Goal: Check status: Check status

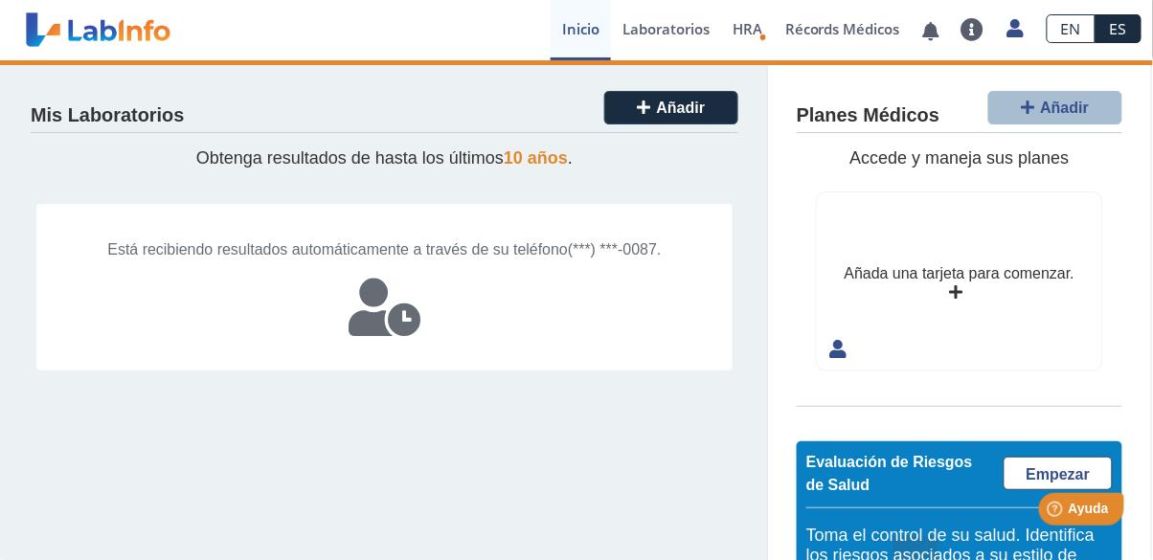
click at [1011, 33] on icon at bounding box center [1015, 28] width 16 height 14
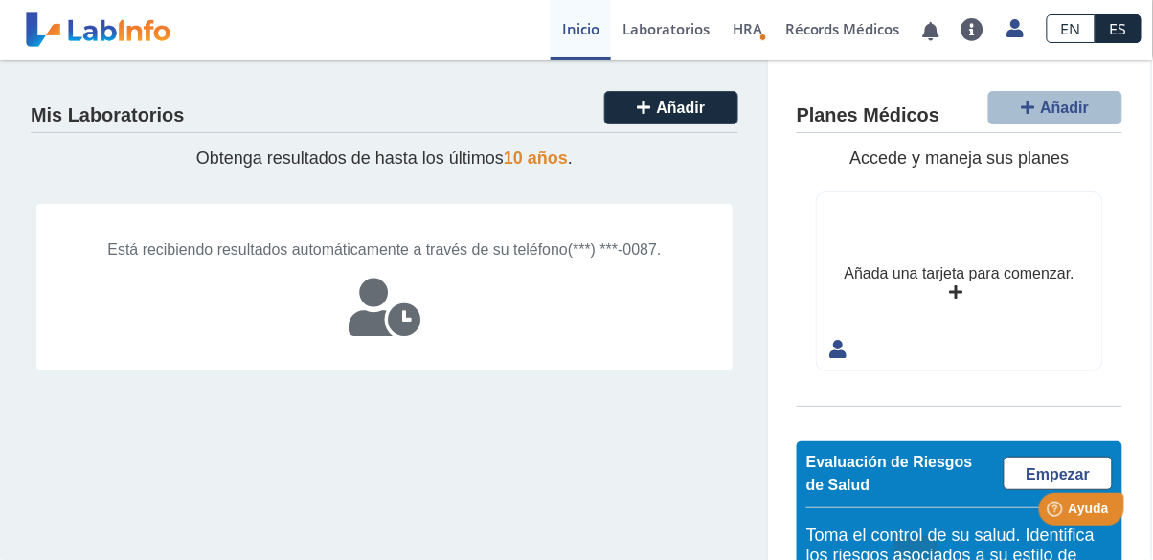
click at [942, 199] on link "Cerrar Sesión" at bounding box center [927, 203] width 216 height 57
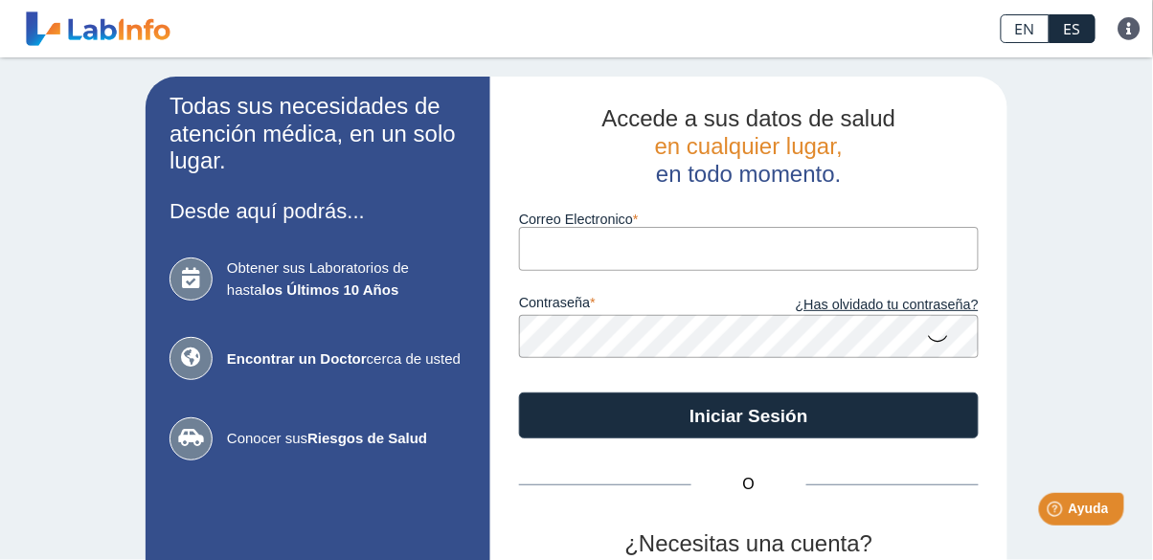
click at [895, 250] on input "Correo Electronico" at bounding box center [749, 248] width 460 height 43
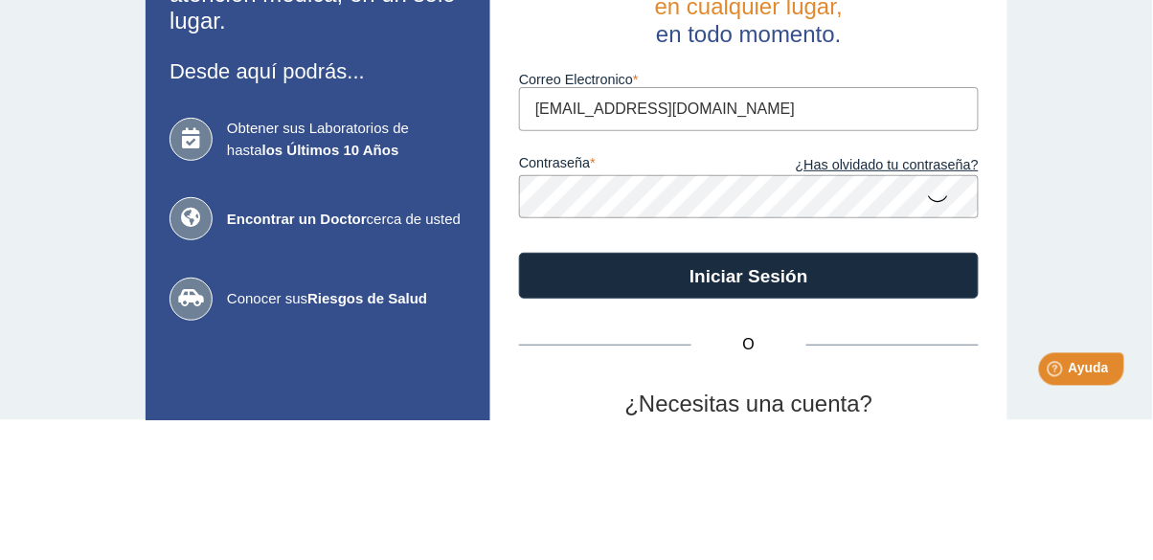
type input "[EMAIL_ADDRESS][DOMAIN_NAME]"
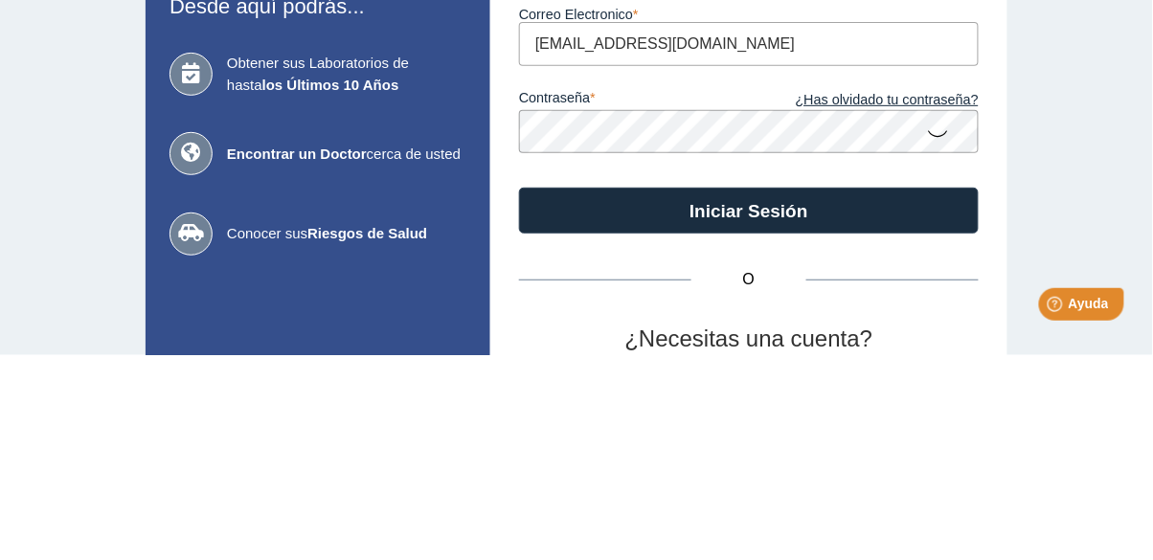
click at [1043, 341] on div "Todas sus necesidades de atención médica, en un solo lugar. Desde aquí podrás..…" at bounding box center [576, 400] width 1153 height 687
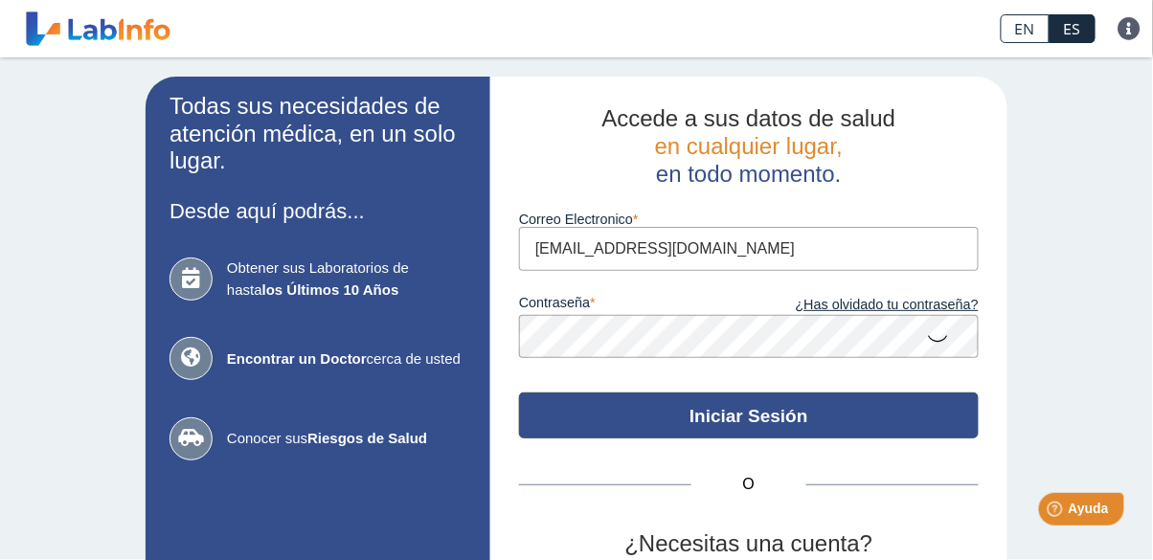
click at [743, 434] on button "Iniciar Sesión" at bounding box center [749, 416] width 460 height 46
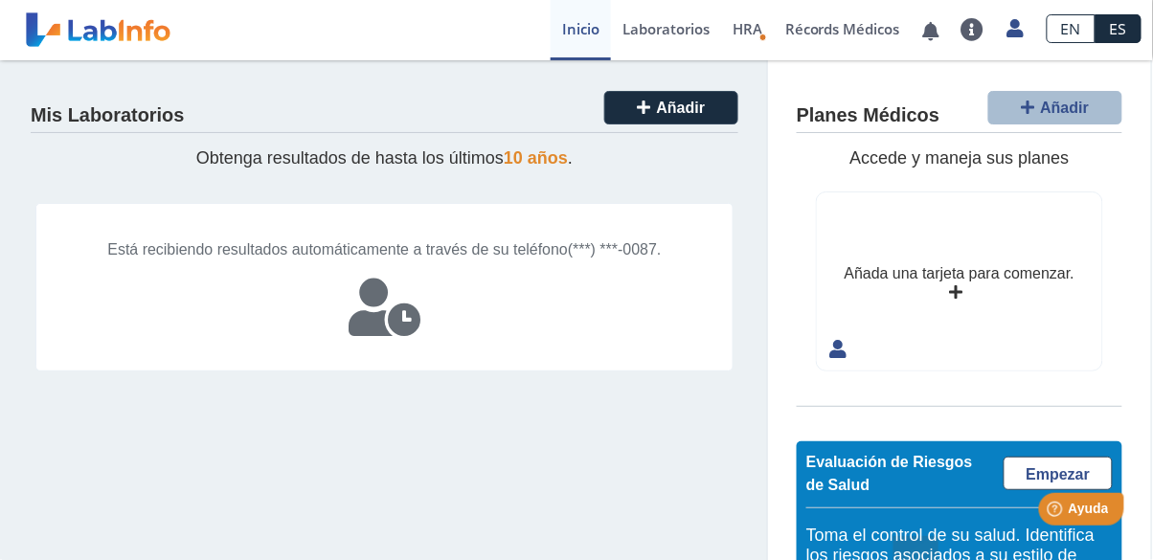
click at [1023, 34] on icon at bounding box center [1015, 28] width 16 height 14
click at [957, 211] on link "Cerrar Sesión" at bounding box center [927, 203] width 216 height 57
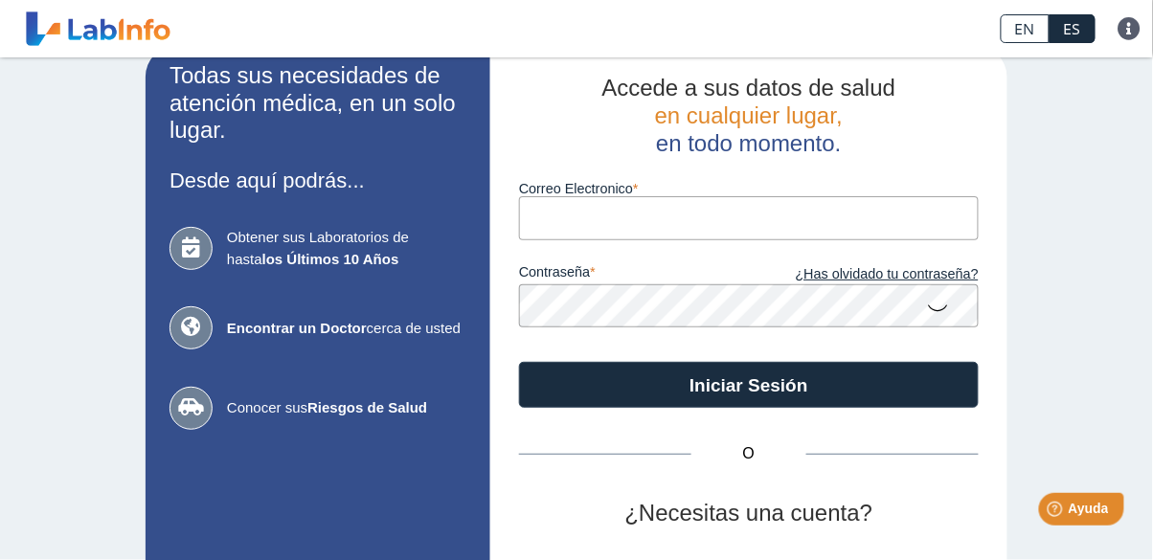
scroll to position [92, 0]
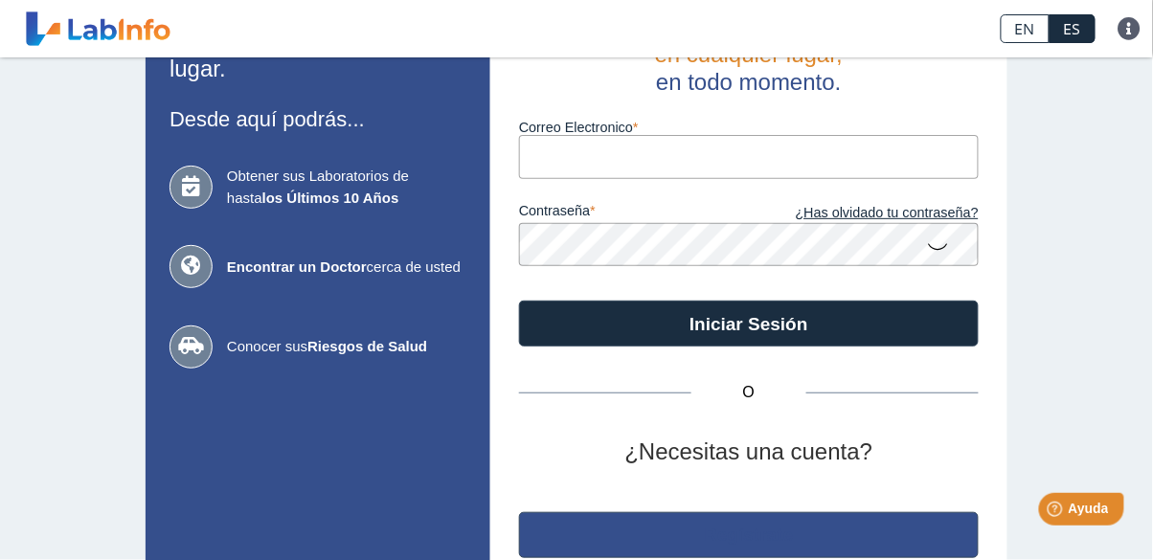
click at [930, 551] on button "Regístrate" at bounding box center [749, 535] width 460 height 46
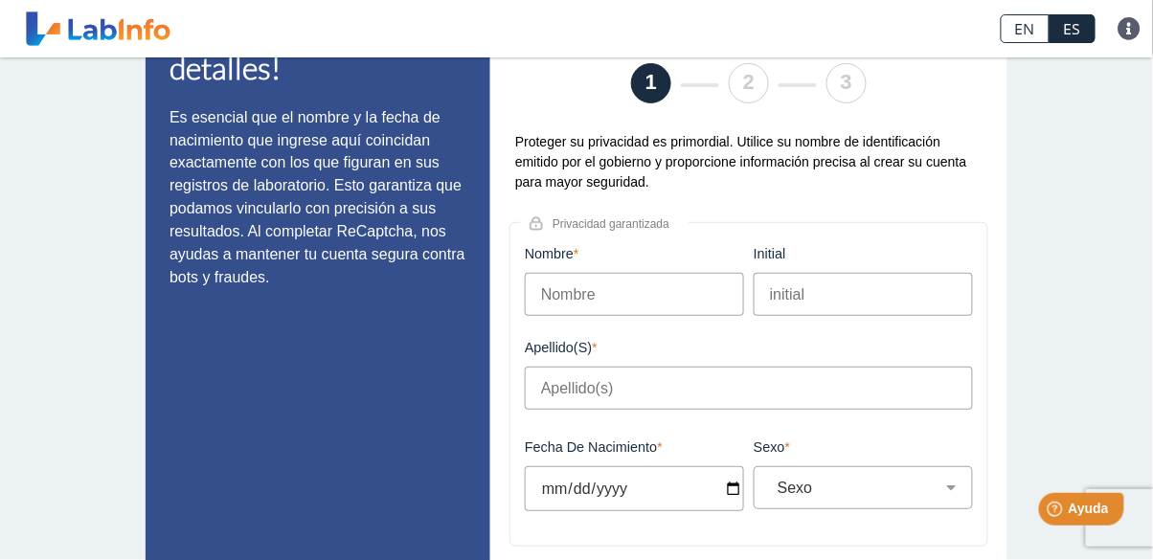
scroll to position [141, 0]
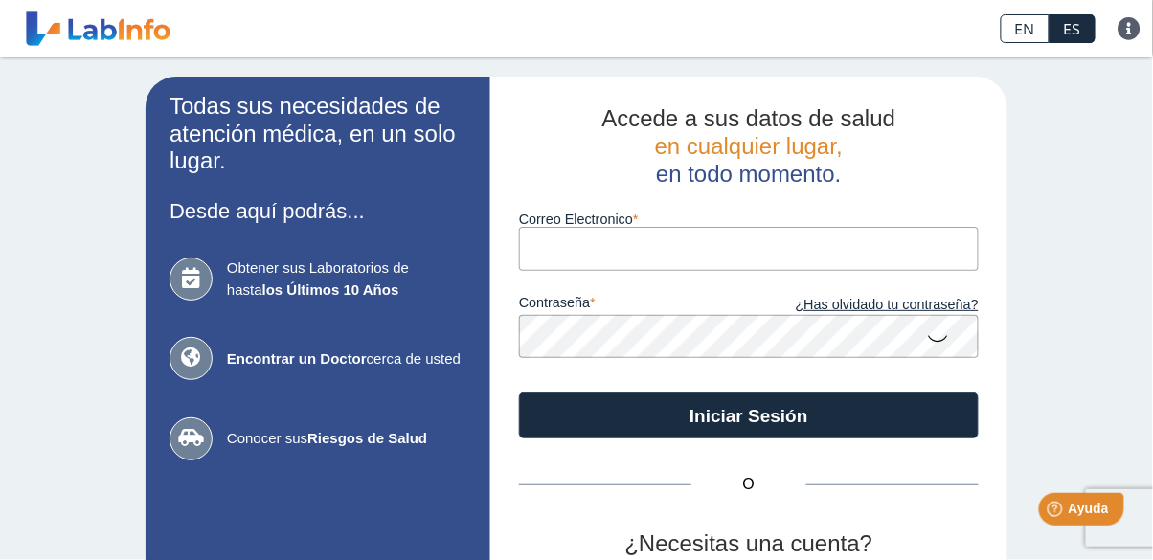
scroll to position [92, 0]
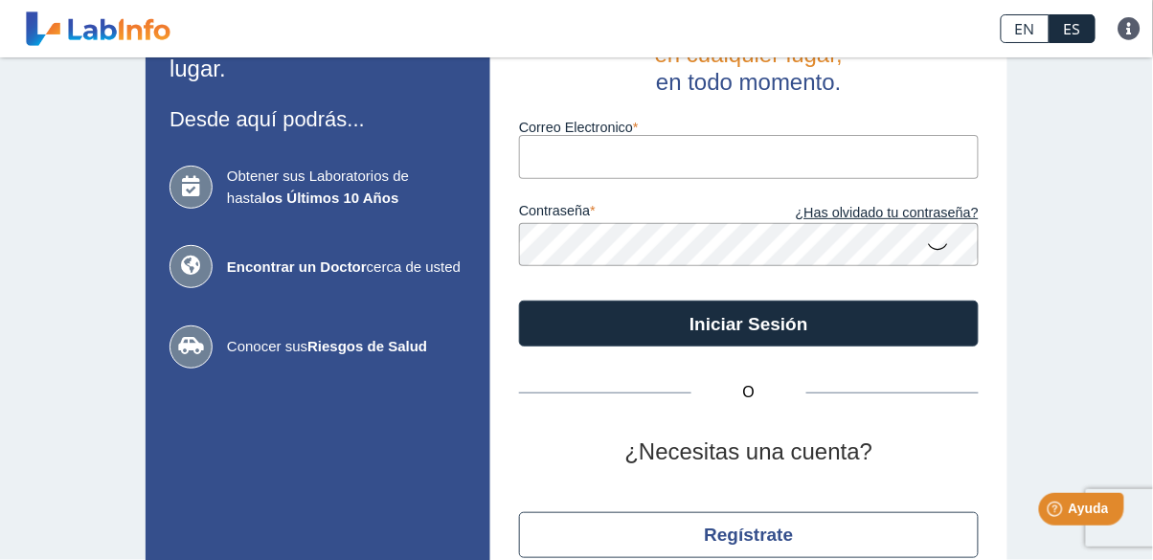
click at [1095, 353] on div "Todas sus necesidades de atención médica, en un solo lugar. Desde aquí podrás..…" at bounding box center [576, 309] width 1153 height 687
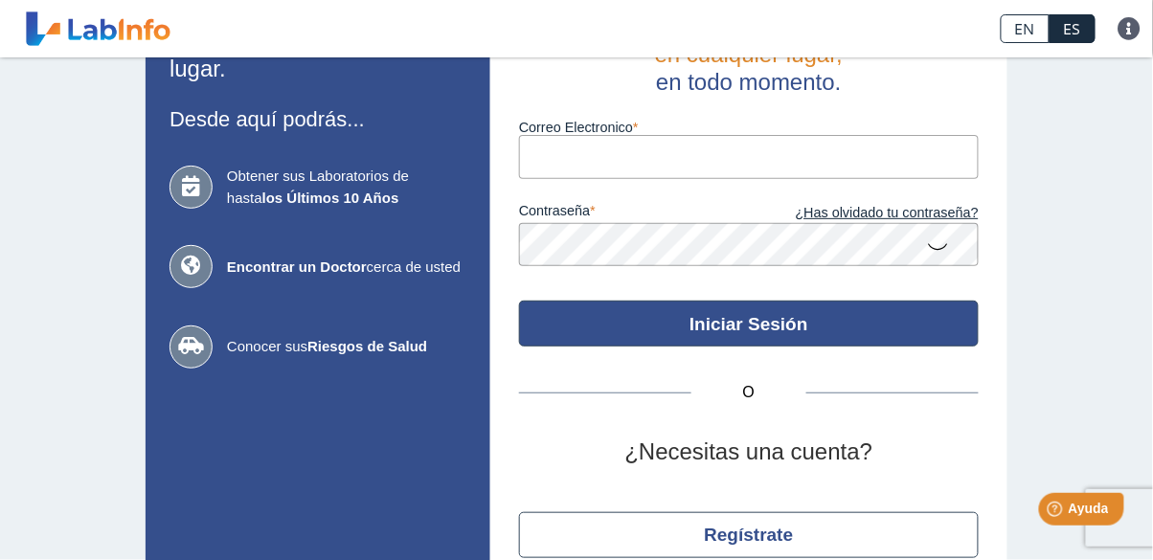
click at [920, 346] on button "Iniciar Sesión" at bounding box center [749, 324] width 460 height 46
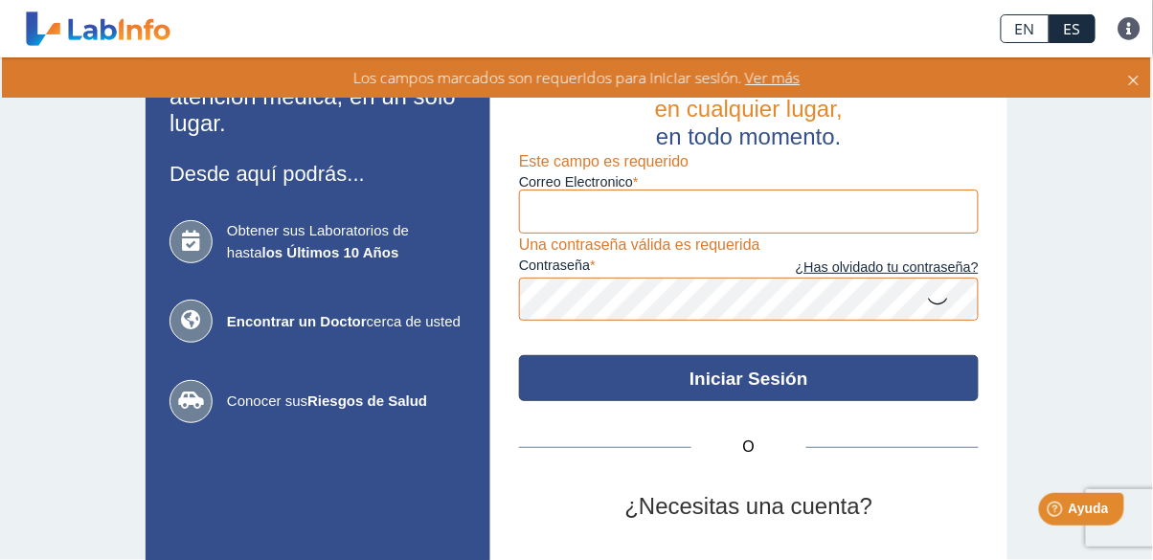
scroll to position [0, 0]
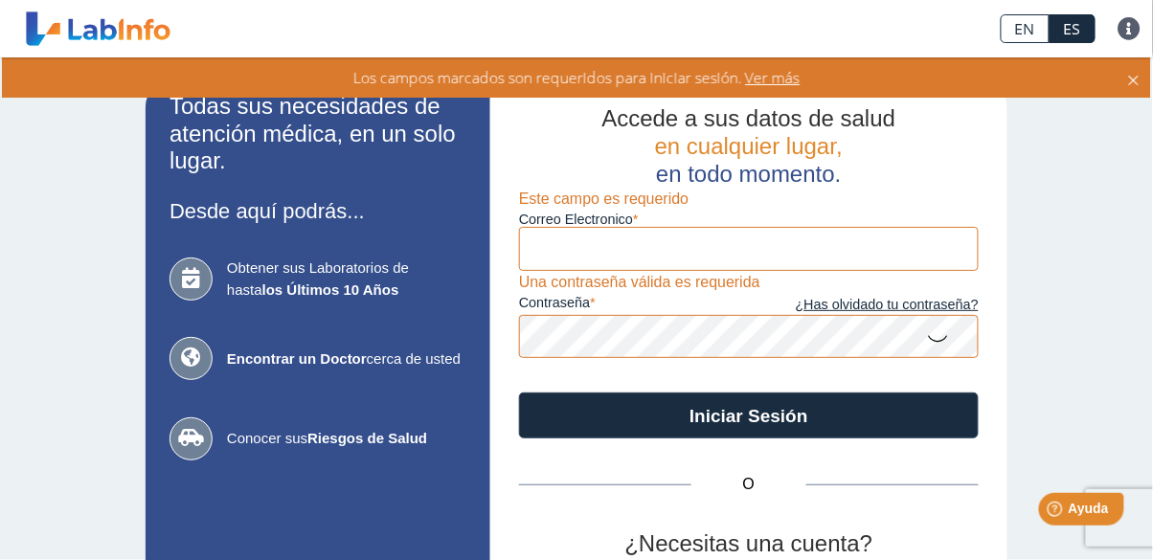
click at [1128, 82] on icon at bounding box center [1133, 77] width 15 height 21
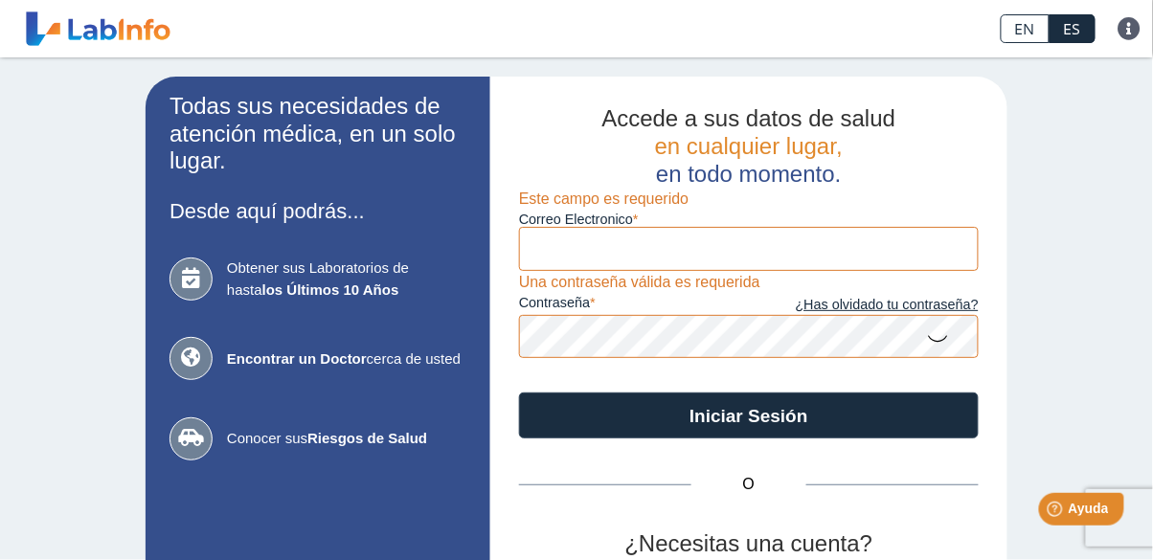
click at [135, 36] on link at bounding box center [98, 29] width 158 height 48
click at [964, 256] on input "Correo Electronico" at bounding box center [749, 248] width 460 height 43
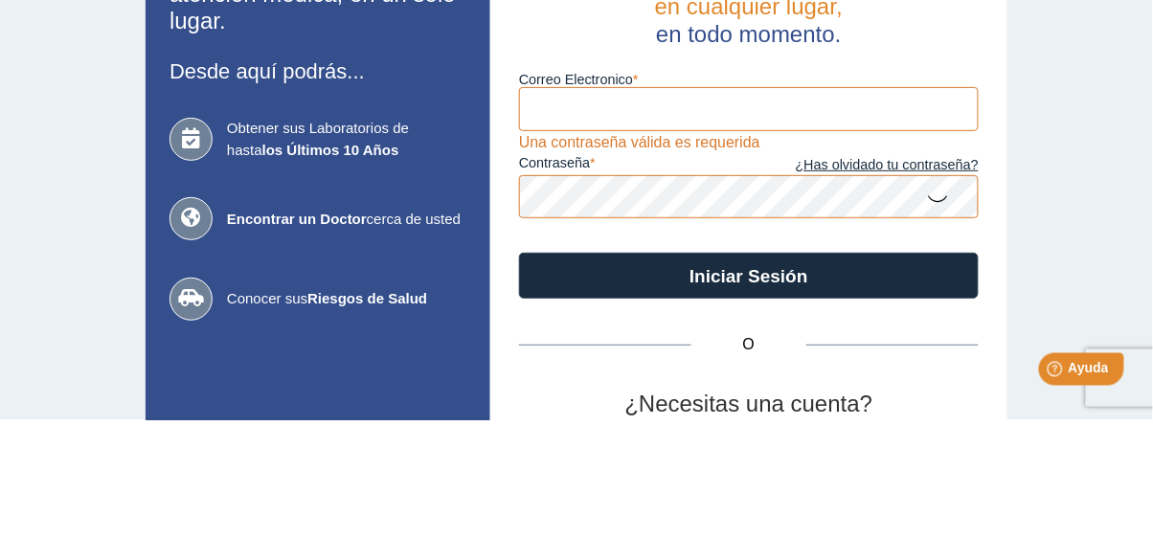
type input "[EMAIL_ADDRESS][DOMAIN_NAME]"
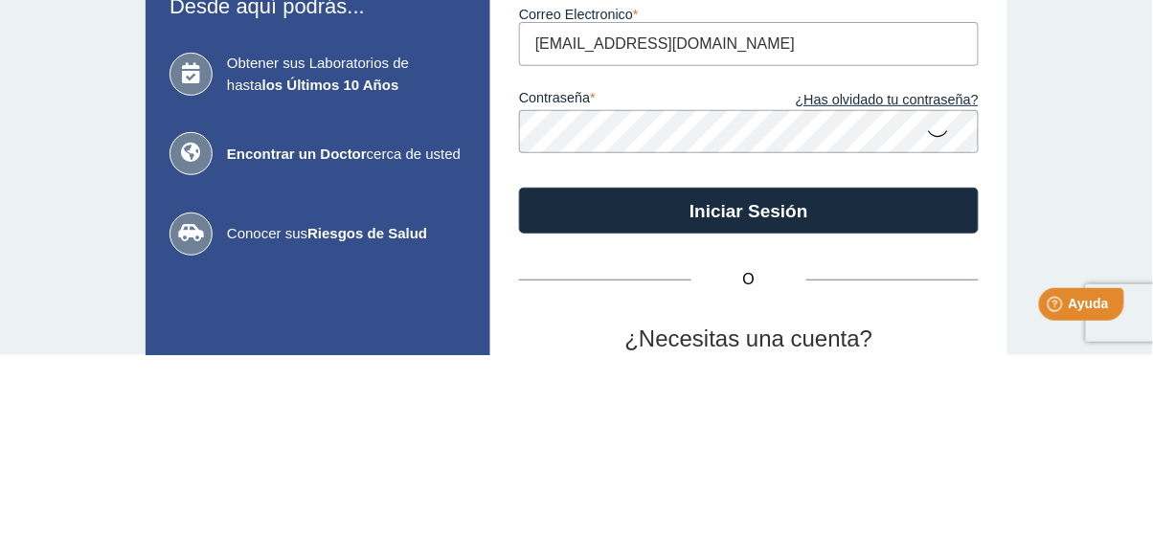
click at [1043, 301] on div "Todas sus necesidades de atención médica, en un solo lugar. Desde aquí podrás..…" at bounding box center [576, 400] width 1153 height 687
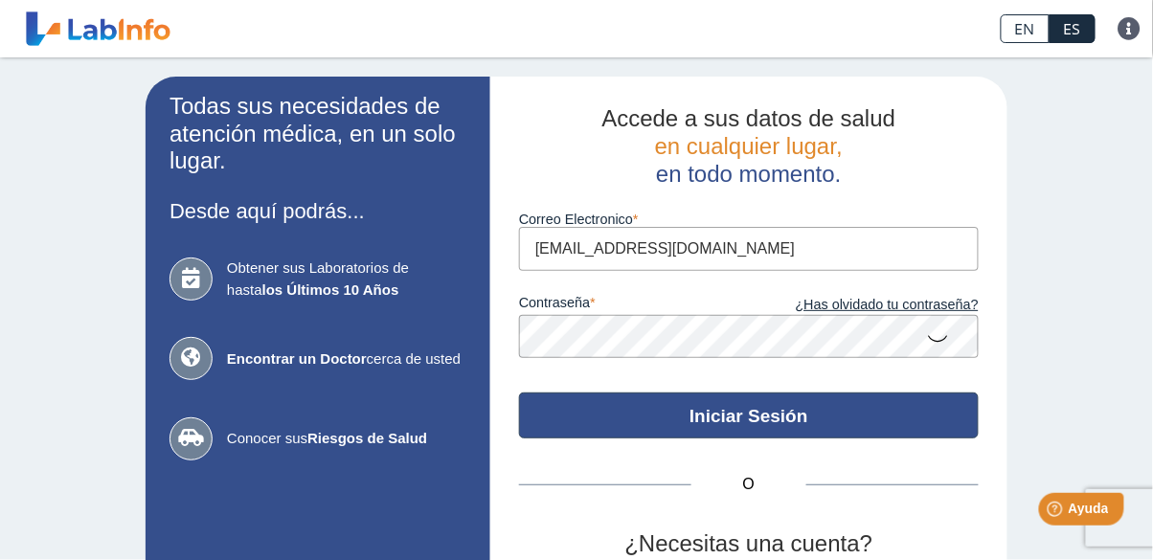
click at [798, 417] on button "Iniciar Sesión" at bounding box center [749, 416] width 460 height 46
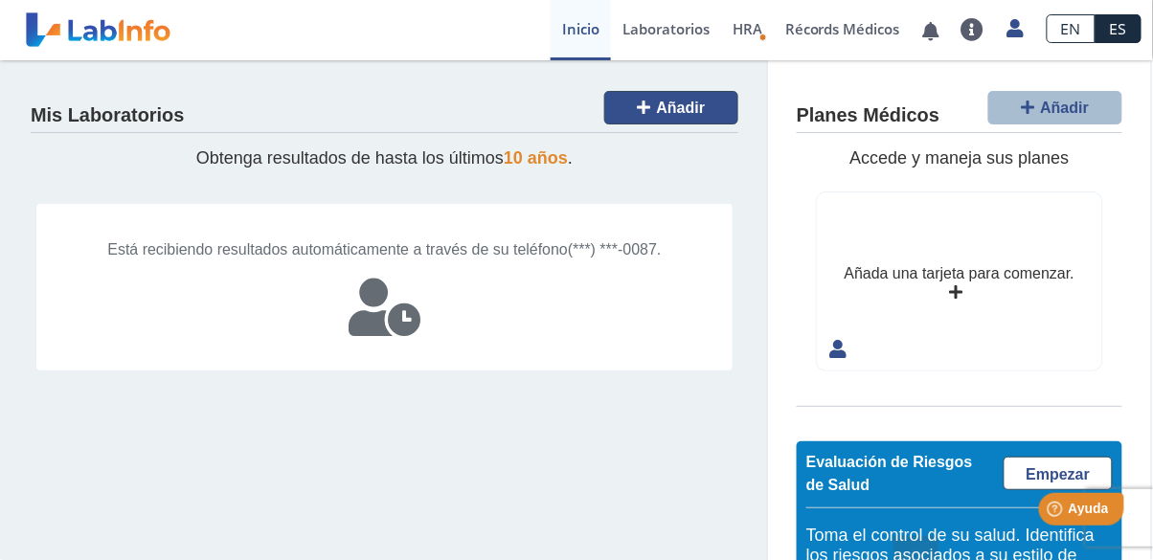
click at [644, 101] on icon at bounding box center [644, 107] width 13 height 15
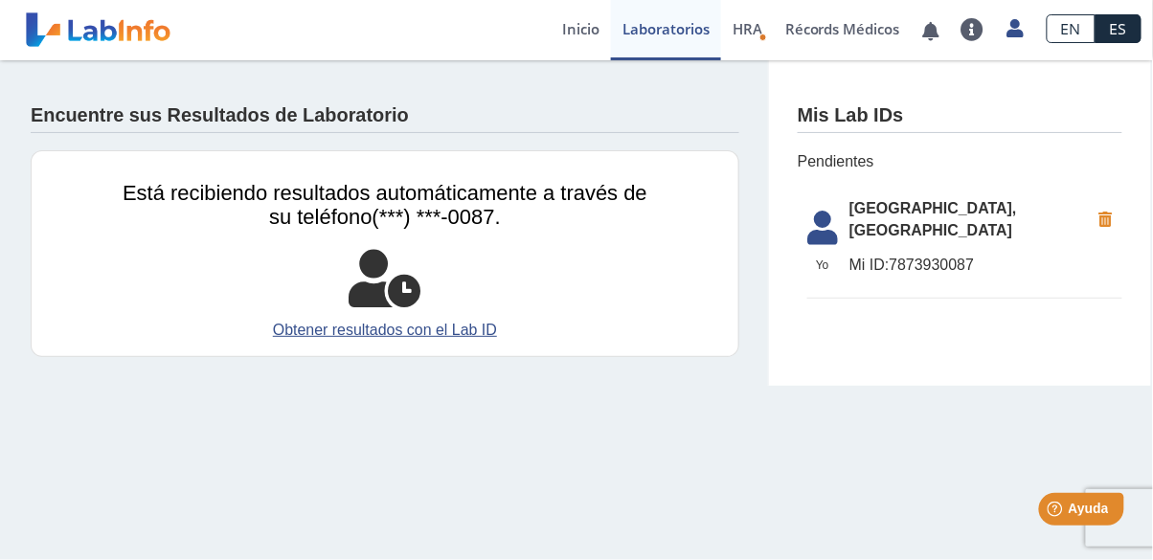
click at [894, 222] on span "[GEOGRAPHIC_DATA], [GEOGRAPHIC_DATA]" at bounding box center [969, 220] width 240 height 46
click at [841, 218] on icon at bounding box center [823, 234] width 54 height 46
click at [892, 254] on span "Mi ID: 7873930087" at bounding box center [969, 265] width 240 height 23
click at [849, 36] on link "Récords Médicos" at bounding box center [843, 30] width 138 height 60
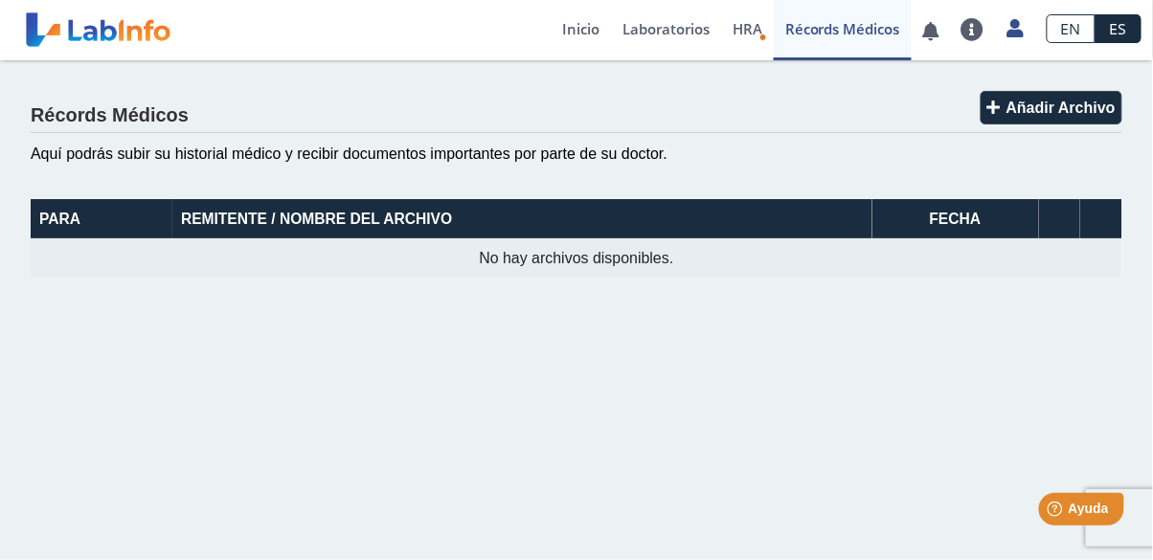
click at [601, 18] on link "Inicio" at bounding box center [581, 30] width 60 height 60
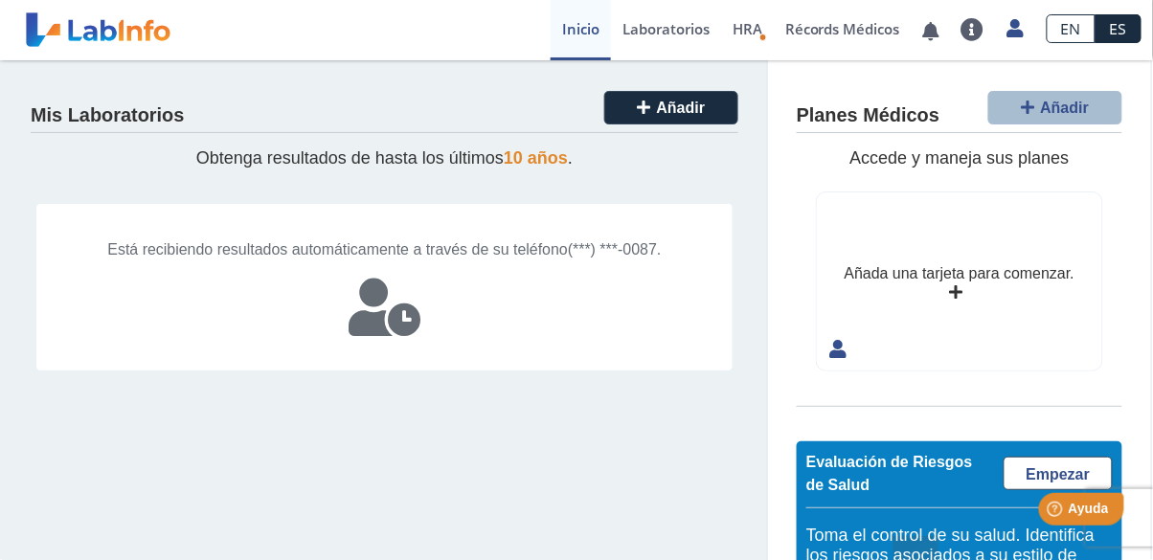
click at [999, 18] on link at bounding box center [1015, 25] width 39 height 25
click at [938, 84] on link "Perfil" at bounding box center [927, 88] width 216 height 57
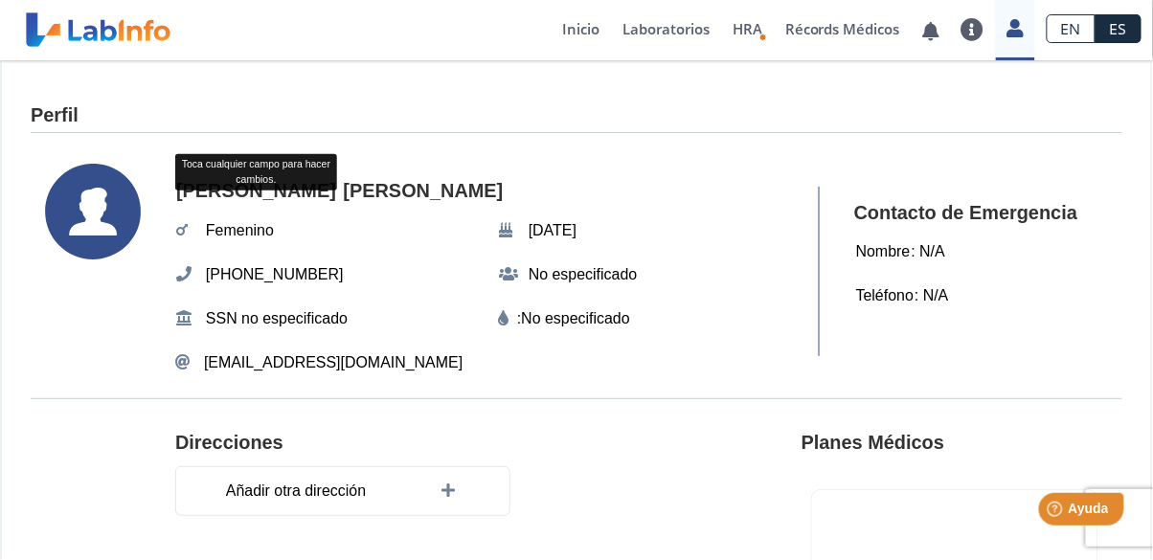
click at [682, 25] on link "Laboratorios" at bounding box center [666, 30] width 110 height 60
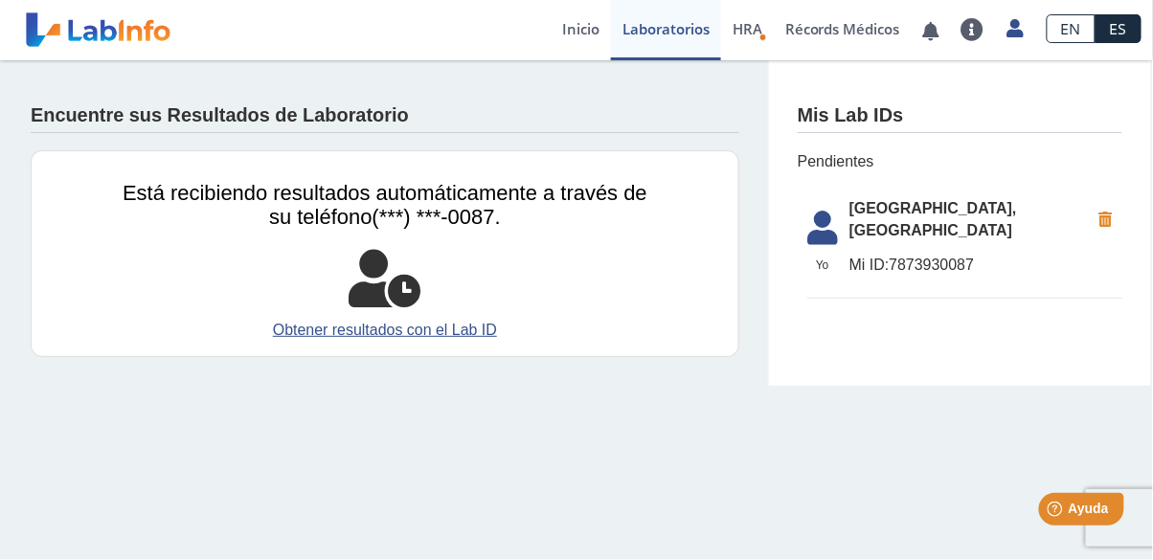
click at [467, 329] on link "Obtener resultados con el Lab ID" at bounding box center [385, 330] width 525 height 23
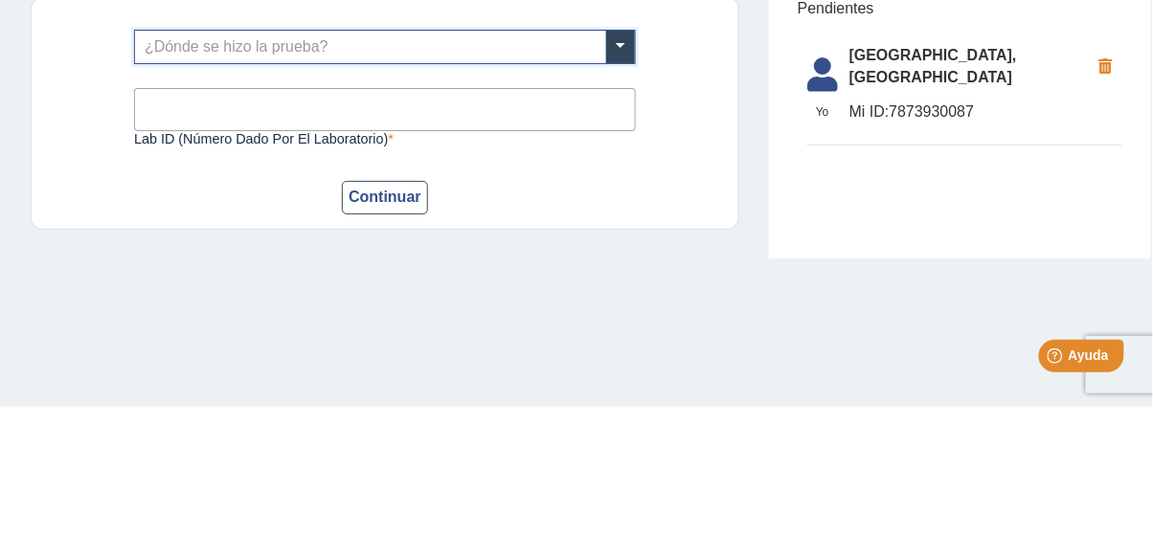
click at [627, 196] on span at bounding box center [620, 200] width 29 height 33
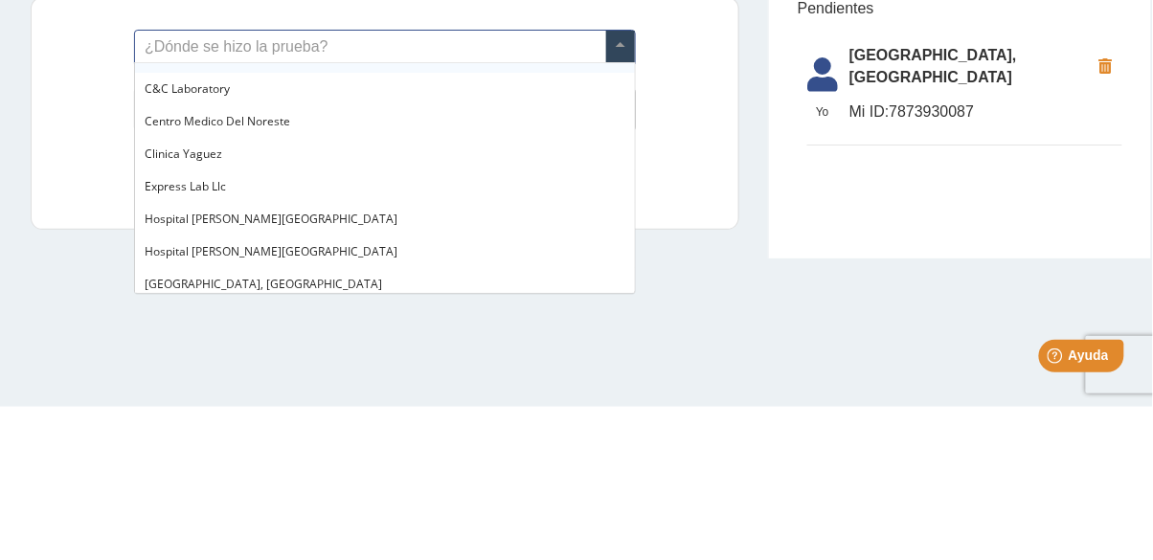
scroll to position [23, 0]
type input "e"
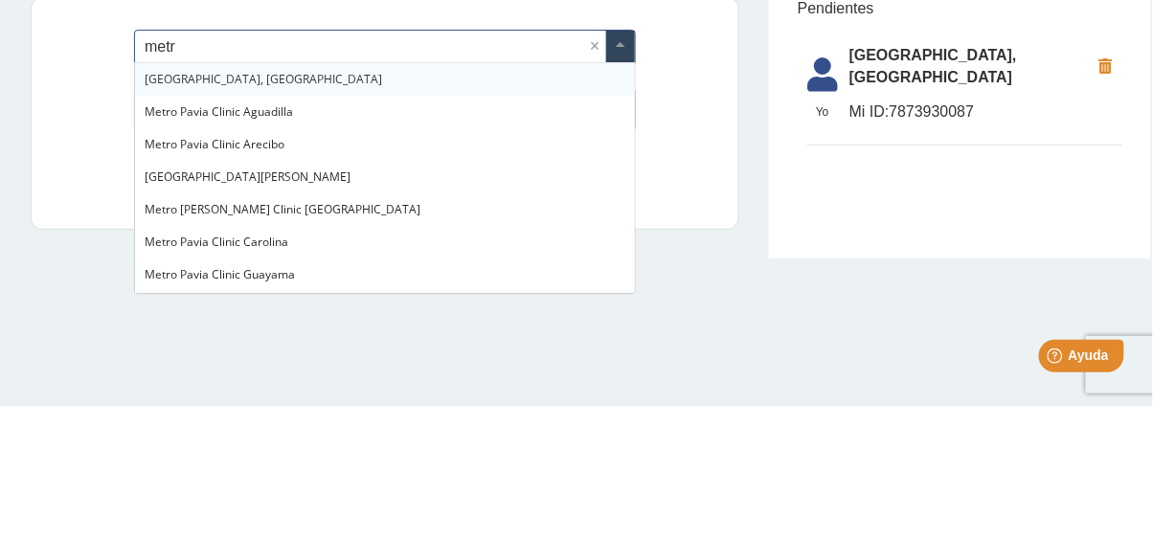
type input "metro"
click at [174, 244] on div "[GEOGRAPHIC_DATA], [GEOGRAPHIC_DATA]" at bounding box center [385, 232] width 500 height 33
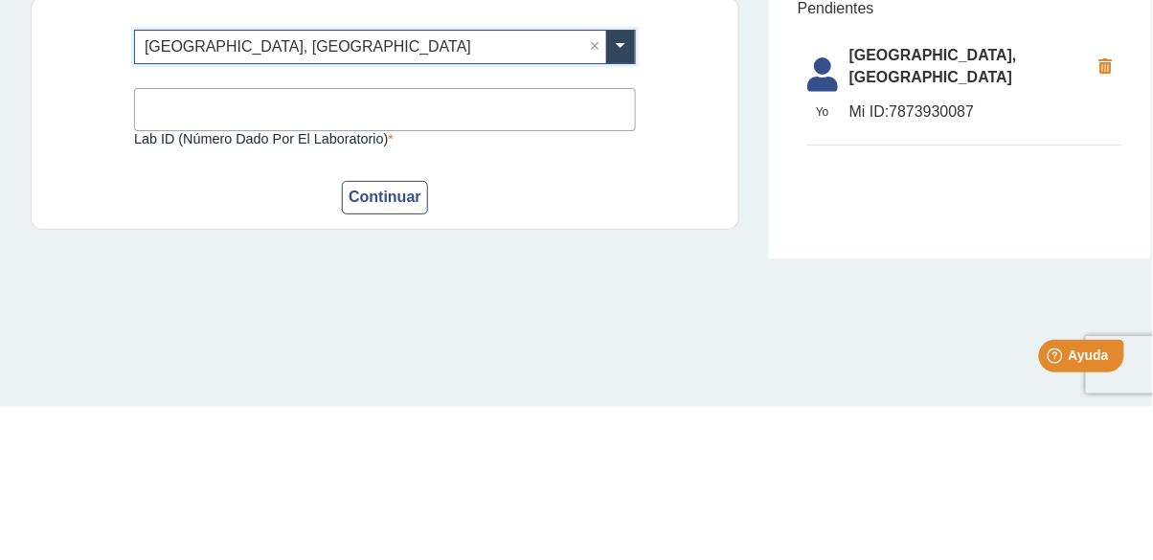
click at [190, 294] on label "Lab ID (número dado por el laboratorio)" at bounding box center [385, 291] width 502 height 15
click at [190, 284] on input "Lab ID (número dado por el laboratorio)" at bounding box center [385, 262] width 502 height 43
type input "7873930087"
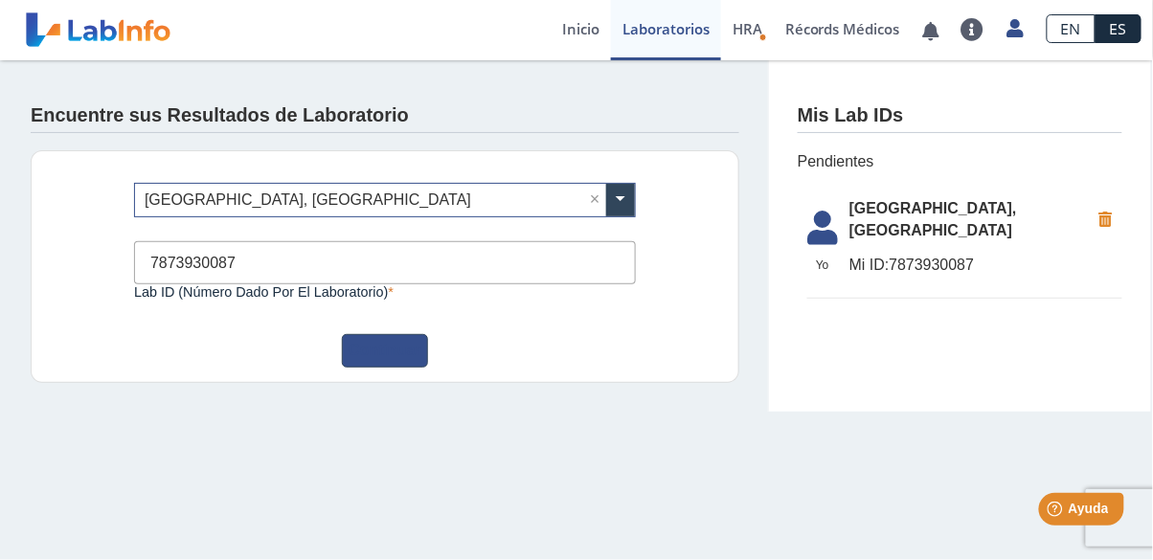
click at [395, 360] on button "Continuar" at bounding box center [385, 351] width 86 height 34
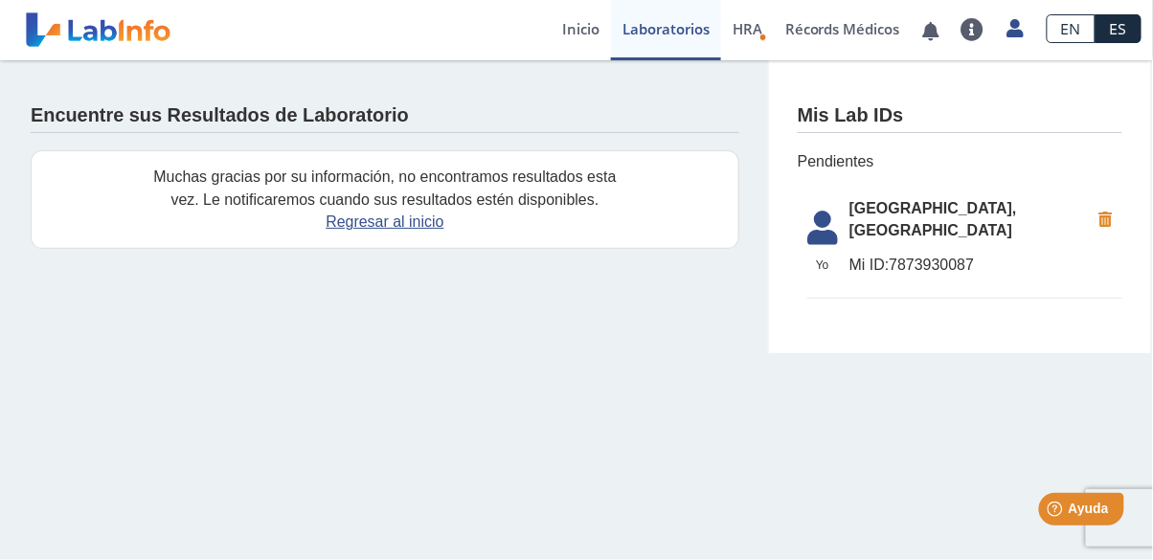
click at [681, 36] on link "Laboratorios" at bounding box center [666, 30] width 110 height 60
click at [554, 396] on main "Encuentre sus Resultados de Laboratorio Muchas gracias por su información, no e…" at bounding box center [576, 310] width 1153 height 500
click at [422, 224] on link "Regresar al inicio" at bounding box center [385, 222] width 118 height 16
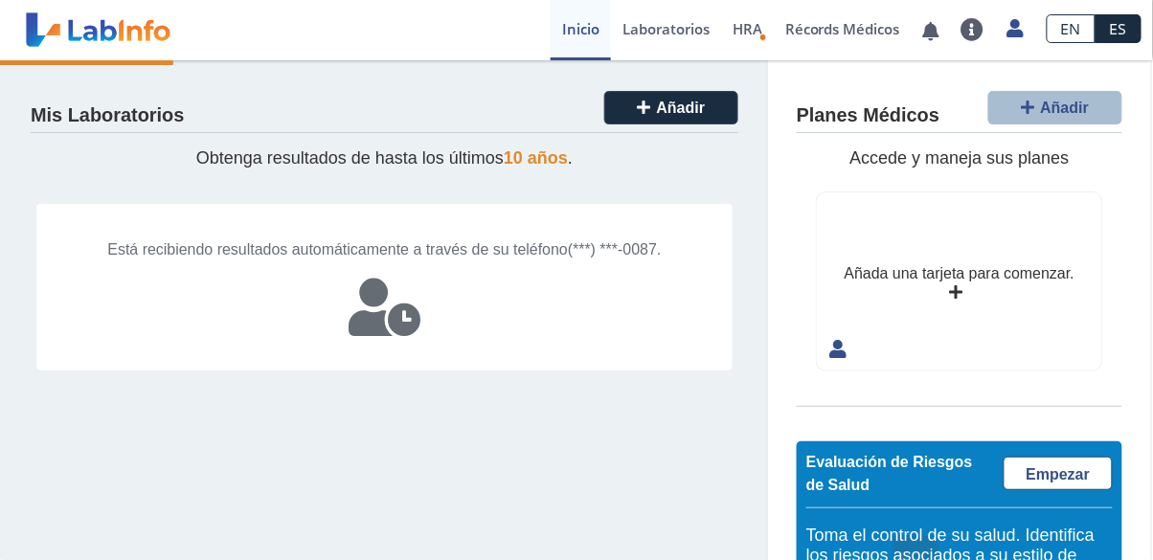
click at [668, 33] on link "Laboratorios" at bounding box center [666, 30] width 110 height 60
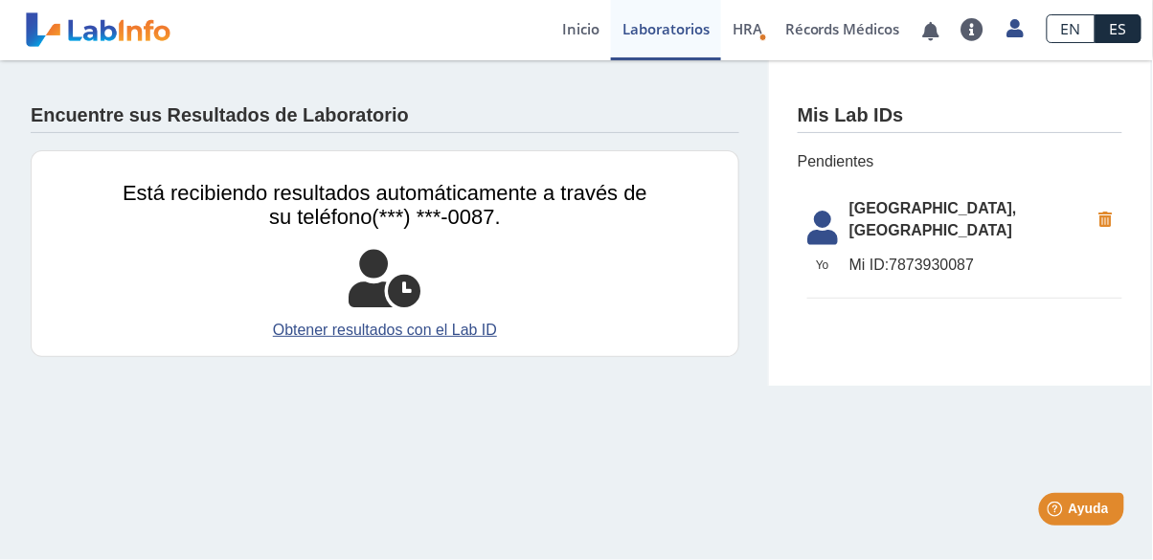
click at [467, 335] on link "Obtener resultados con el Lab ID" at bounding box center [385, 330] width 525 height 23
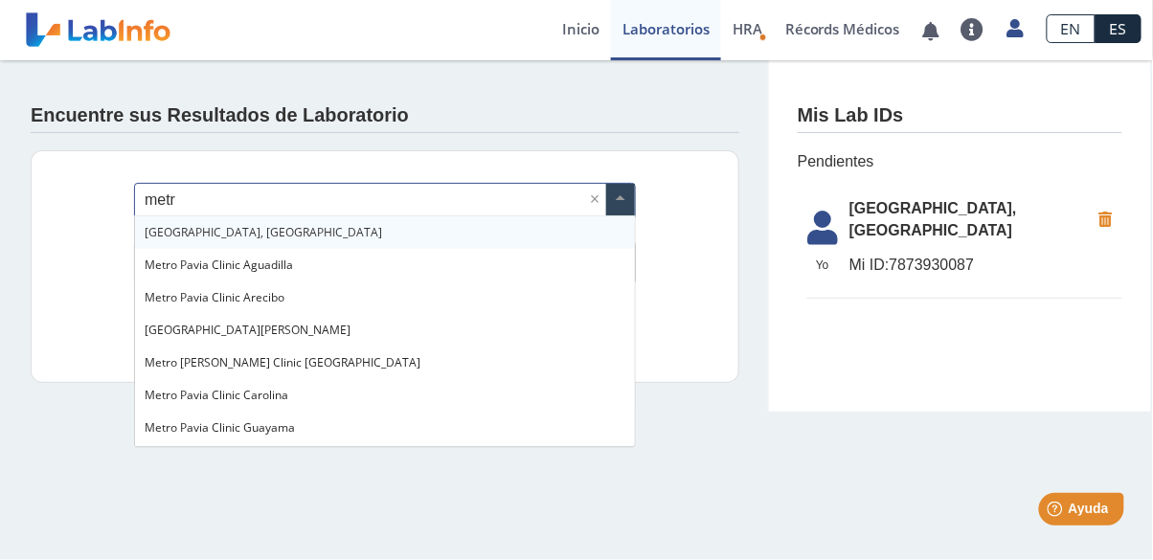
type input "metro"
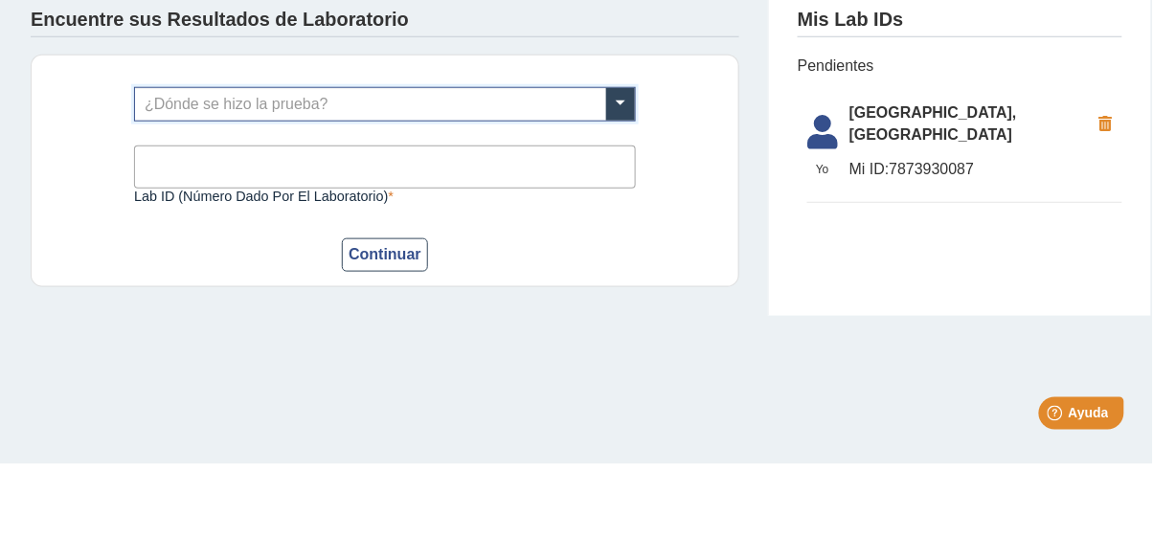
click at [171, 198] on input "text" at bounding box center [385, 200] width 500 height 33
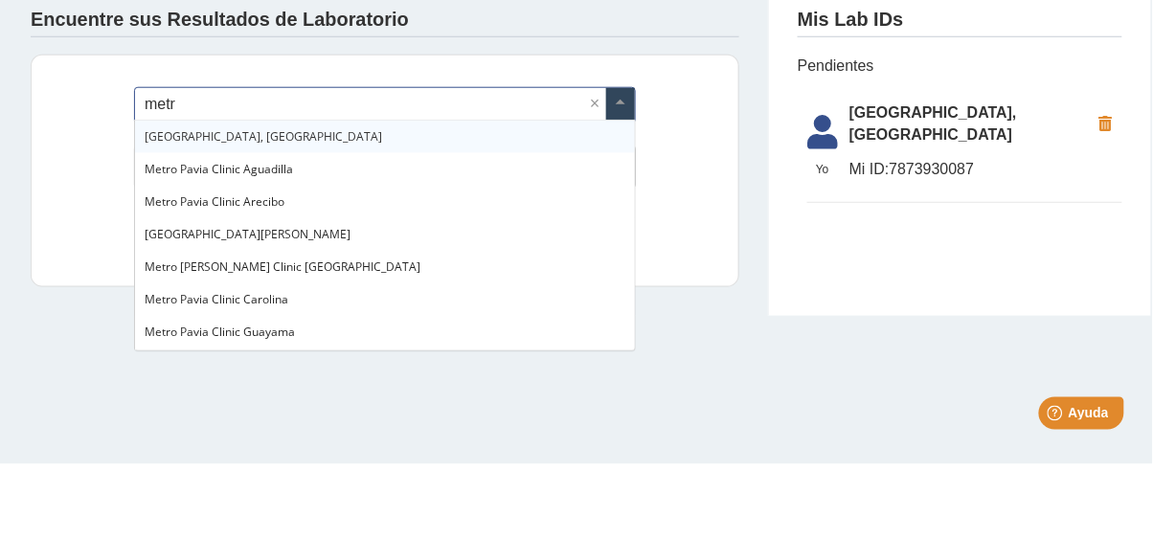
type input "metro"
click at [178, 240] on div "[GEOGRAPHIC_DATA], [GEOGRAPHIC_DATA]" at bounding box center [385, 232] width 500 height 33
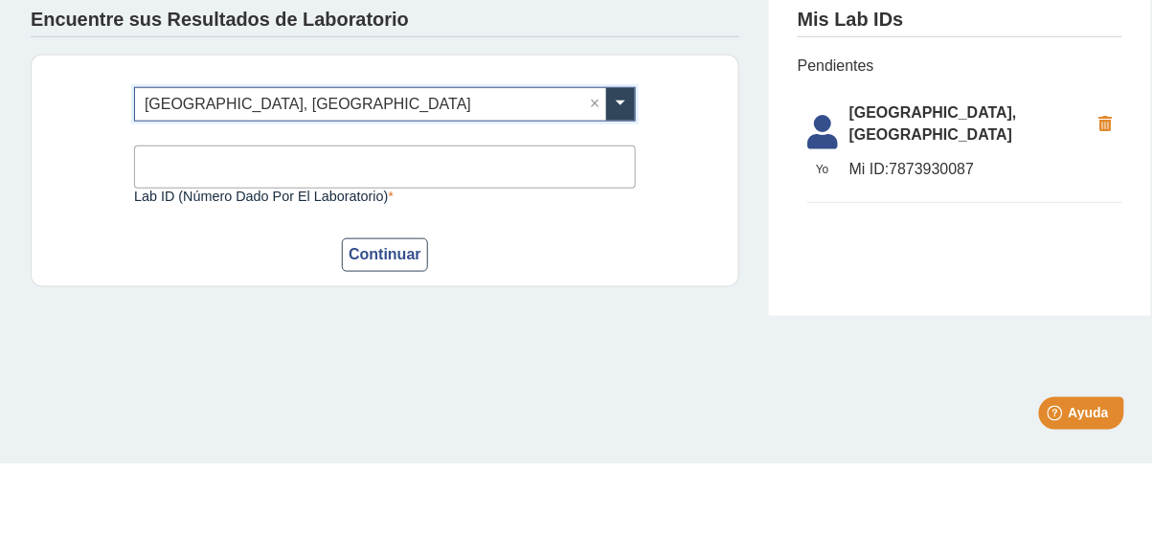
click at [201, 282] on input "Lab ID (número dado por el laboratorio)" at bounding box center [385, 262] width 502 height 43
type input "7877466938"
click at [695, 188] on div "¿Dónde se hizo la prueba? × Hospital Metropolitano, Rio Piedras × 7877466938 La…" at bounding box center [385, 266] width 709 height 233
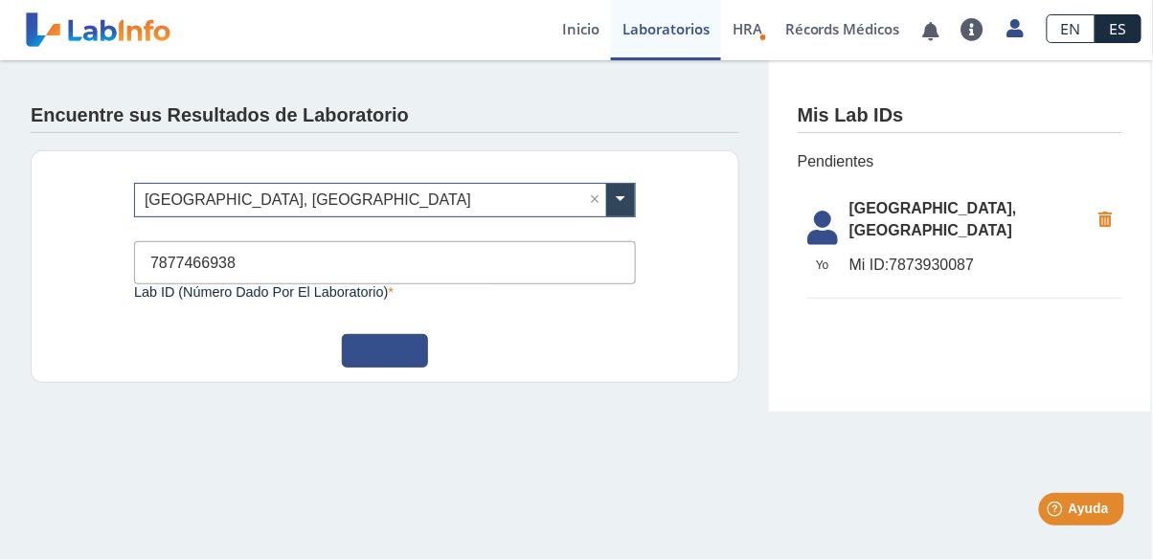
click at [388, 354] on button "Continuar" at bounding box center [385, 351] width 86 height 34
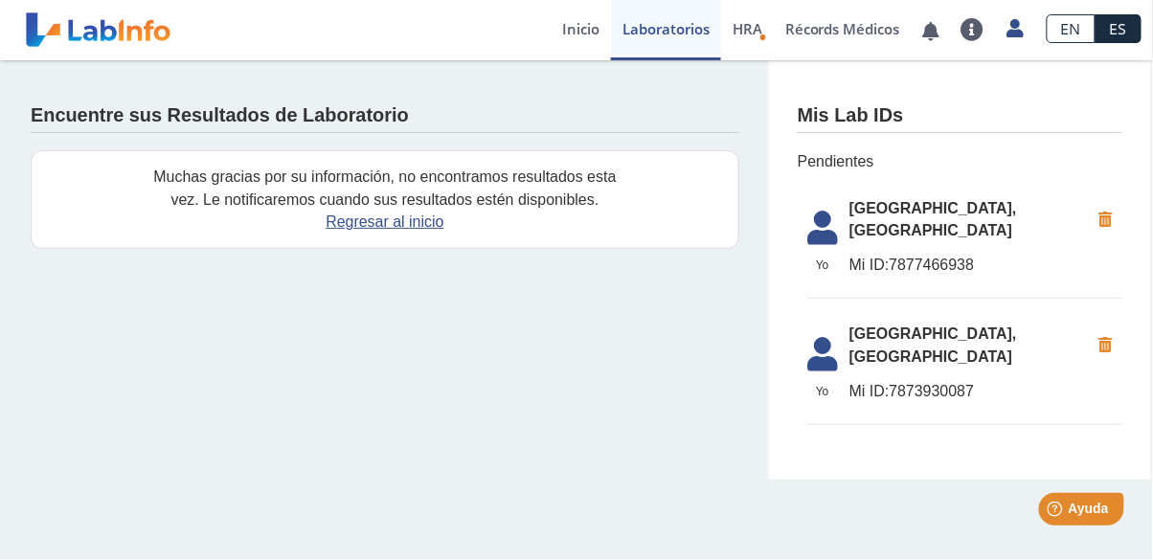
click at [735, 25] on span "HRA" at bounding box center [748, 28] width 30 height 19
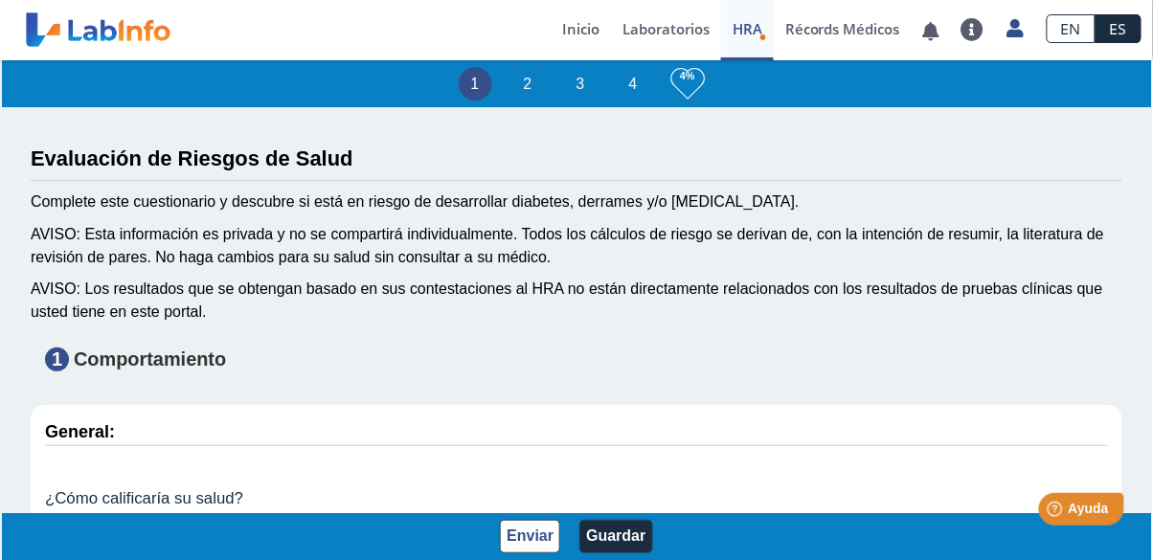
click at [568, 46] on link "Inicio" at bounding box center [581, 30] width 60 height 60
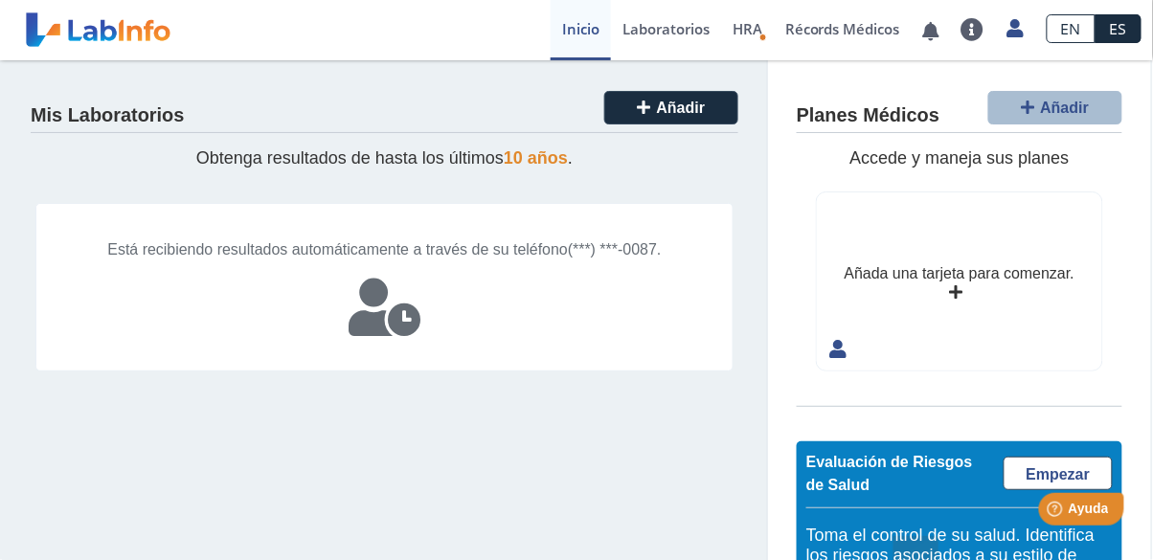
click at [1016, 31] on icon at bounding box center [1015, 28] width 16 height 14
click at [927, 89] on link "Perfil" at bounding box center [927, 88] width 216 height 57
